Goal: Task Accomplishment & Management: Manage account settings

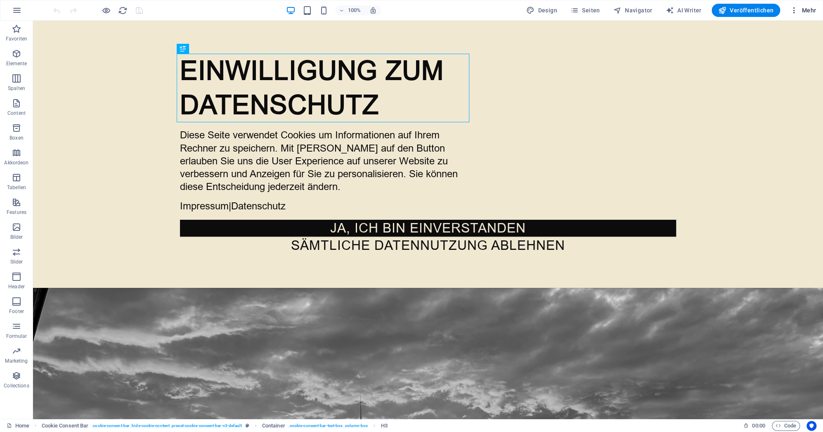
click at [794, 12] on icon "button" at bounding box center [794, 10] width 8 height 8
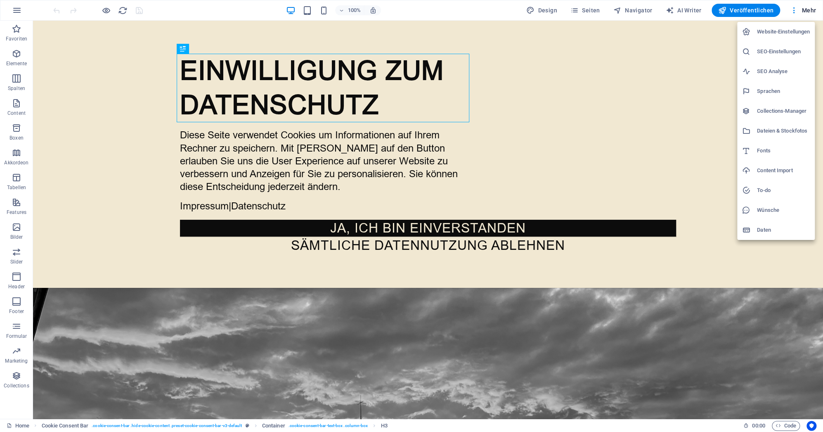
click at [785, 32] on h6 "Website-Einstellungen" at bounding box center [783, 32] width 53 height 10
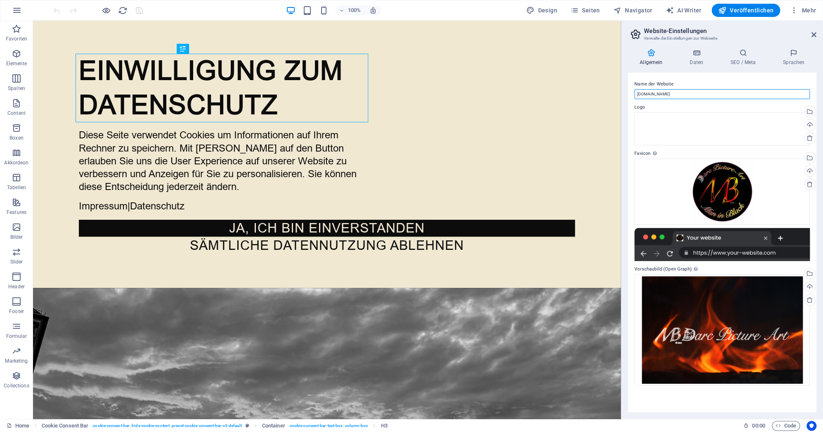
click at [670, 94] on input "[DOMAIN_NAME]" at bounding box center [721, 94] width 175 height 10
click at [811, 124] on div "Hochladen" at bounding box center [809, 125] width 12 height 12
click at [811, 110] on div "Wähle aus deinen Dateien, Stockfotos oder lade Dateien hoch" at bounding box center [809, 112] width 12 height 12
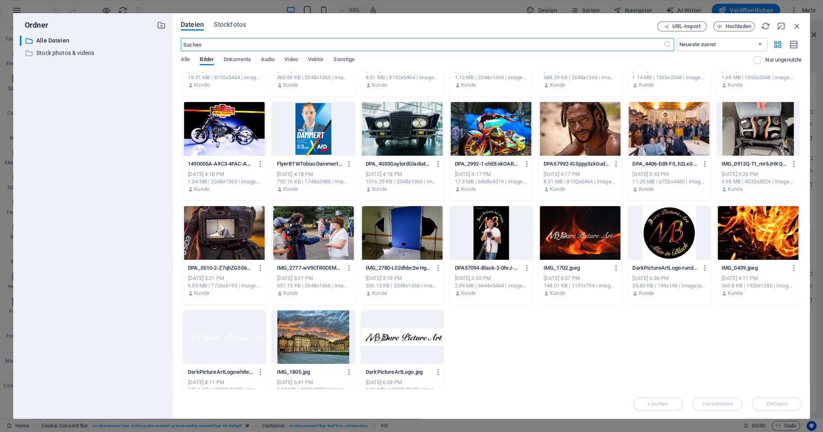
scroll to position [406, 0]
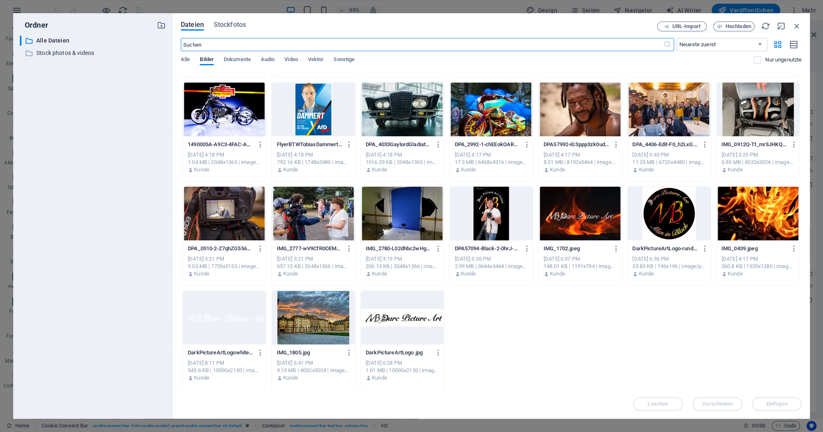
click at [681, 220] on div at bounding box center [668, 214] width 83 height 54
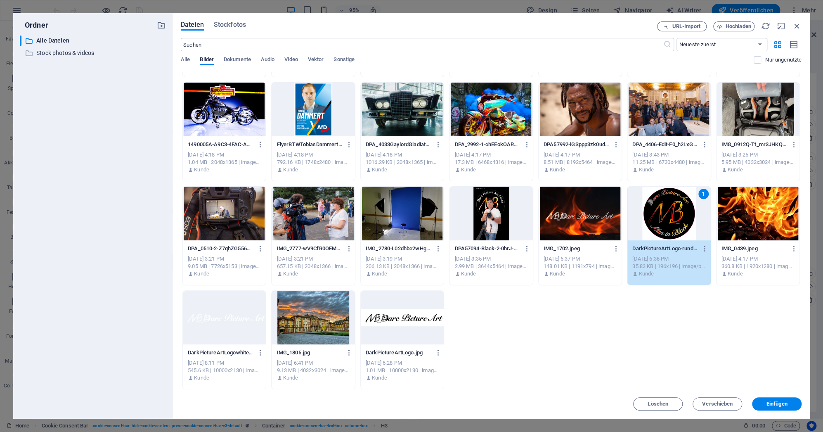
click at [773, 406] on span "Einfügen" at bounding box center [777, 403] width 21 height 5
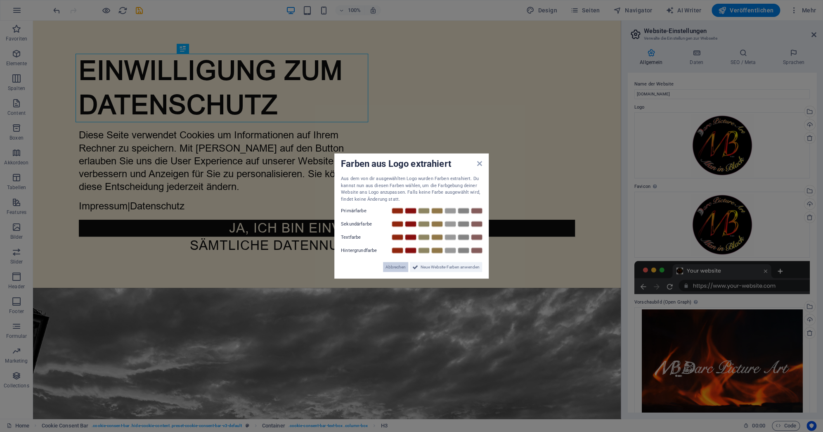
click at [399, 267] on span "Abbrechen" at bounding box center [396, 267] width 20 height 10
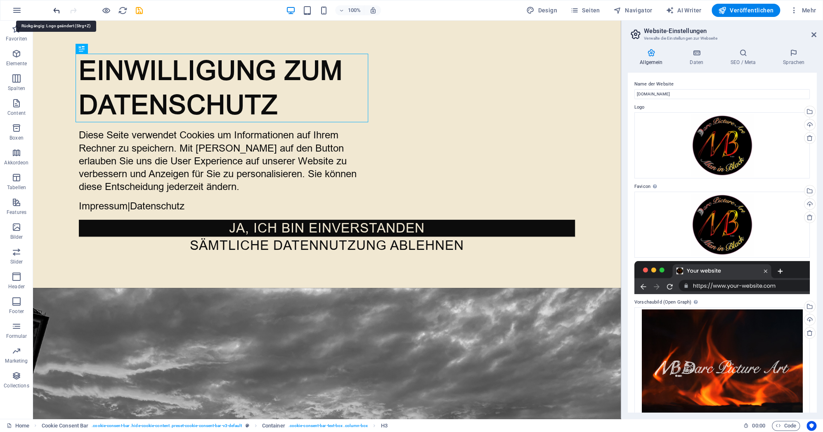
click at [57, 12] on icon "undo" at bounding box center [56, 10] width 9 height 9
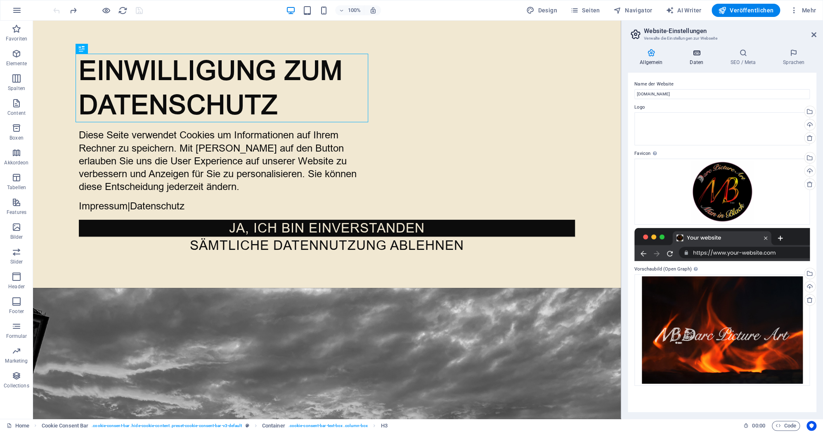
click at [695, 53] on icon at bounding box center [697, 53] width 38 height 8
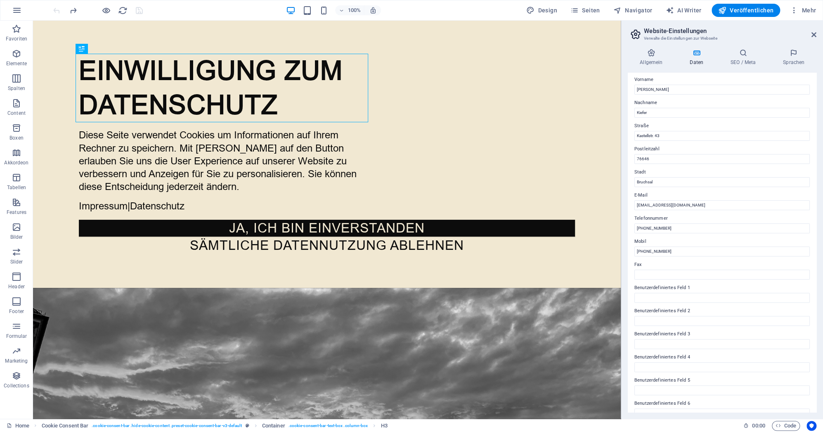
scroll to position [57, 0]
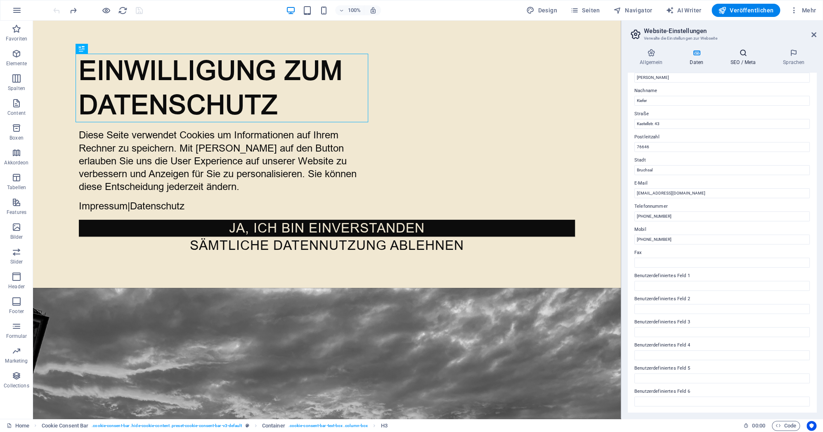
click at [745, 54] on icon at bounding box center [743, 53] width 49 height 8
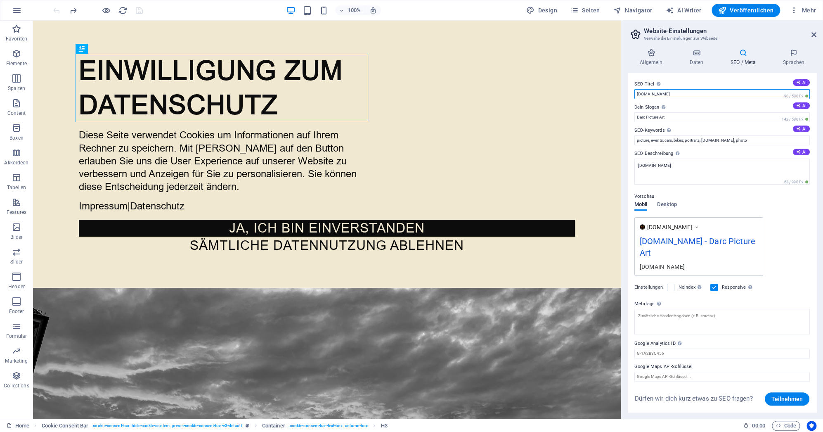
click at [637, 95] on input "[DOMAIN_NAME]" at bounding box center [721, 94] width 175 height 10
type input "[DOMAIN_NAME]"
click at [637, 164] on textarea "[DOMAIN_NAME]" at bounding box center [721, 172] width 175 height 26
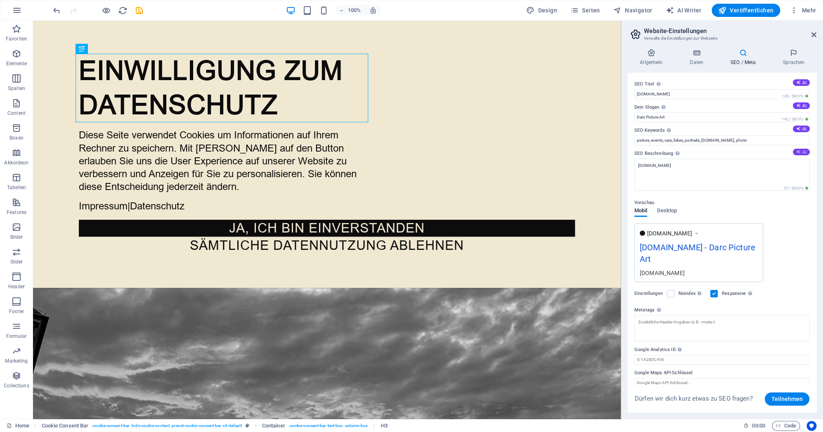
click at [796, 152] on icon at bounding box center [798, 151] width 5 height 5
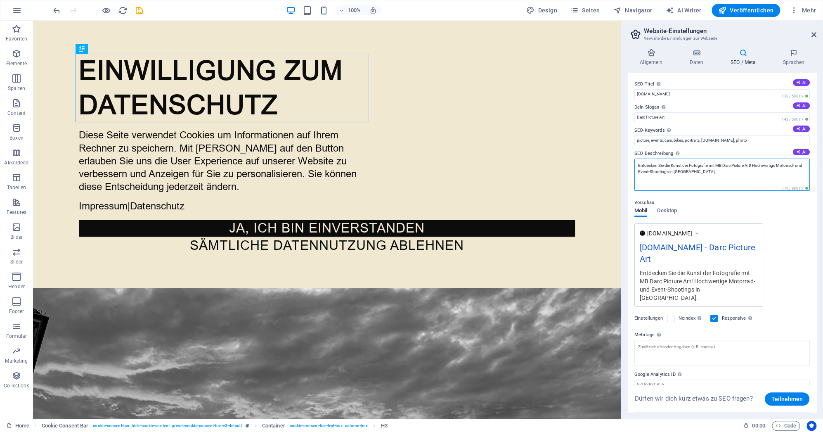
drag, startPoint x: 779, startPoint y: 165, endPoint x: 656, endPoint y: 174, distance: 123.3
click at [656, 174] on textarea "Entdecken Sie die Kunst der Fotografie mit MB Darc Picture Art! Hochwertige Mot…" at bounding box center [721, 175] width 175 height 32
click at [753, 165] on textarea "Entdecken Sie die Kunst der Fotografie mit MB Darc Picture Art! Hochwertige Fot…" at bounding box center [721, 175] width 175 height 32
drag, startPoint x: 755, startPoint y: 165, endPoint x: 797, endPoint y: 177, distance: 43.8
click at [797, 177] on textarea "Entdecken Sie die Kunst der Fotografie mit MB Darc Picture Art! Hochwertige Fot…" at bounding box center [721, 175] width 175 height 32
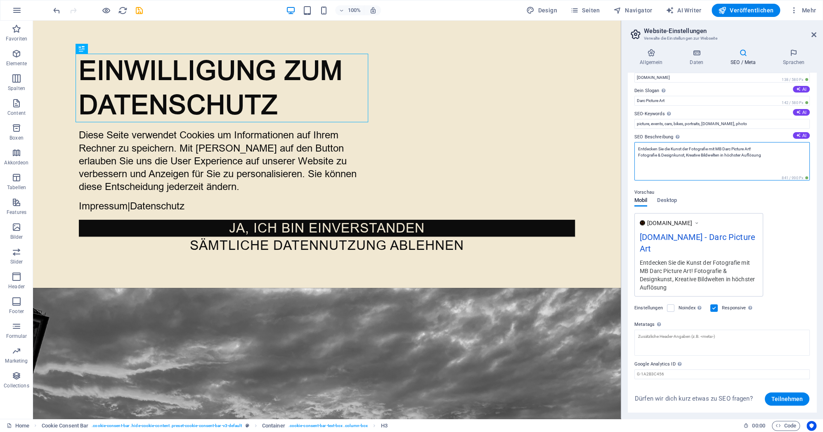
scroll to position [0, 0]
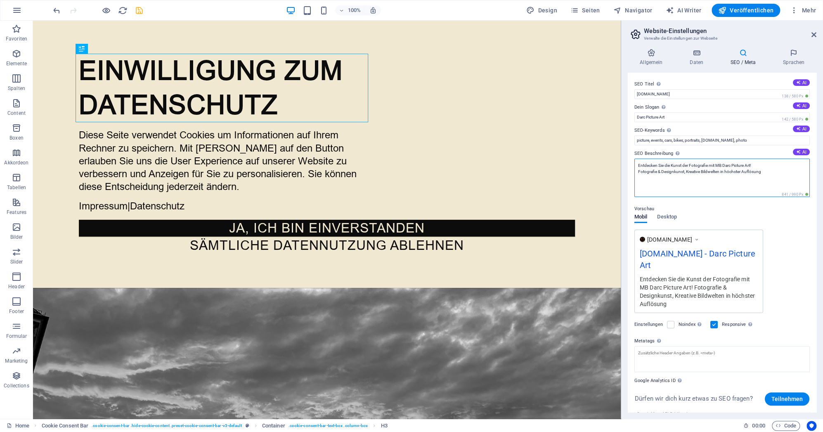
type textarea "Entdecken Sie die Kunst der Fotografie mit MB Darc Picture Art! Fotografie & De…"
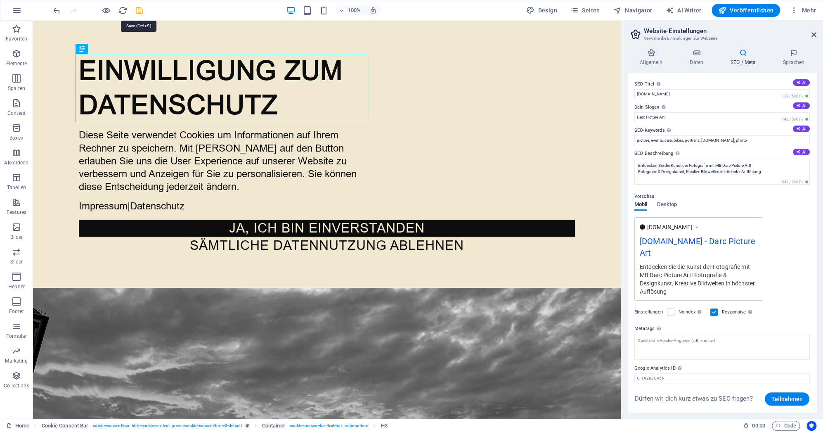
click at [137, 8] on icon "save" at bounding box center [139, 10] width 9 height 9
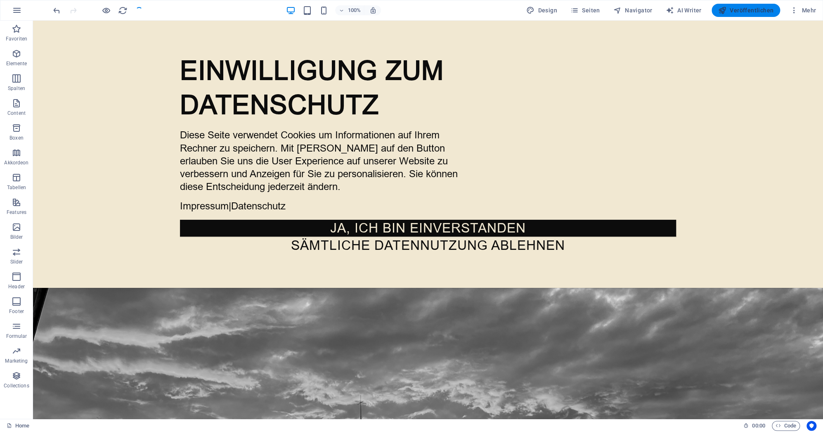
click at [727, 7] on icon "button" at bounding box center [722, 10] width 8 height 8
